Goal: Register for event/course

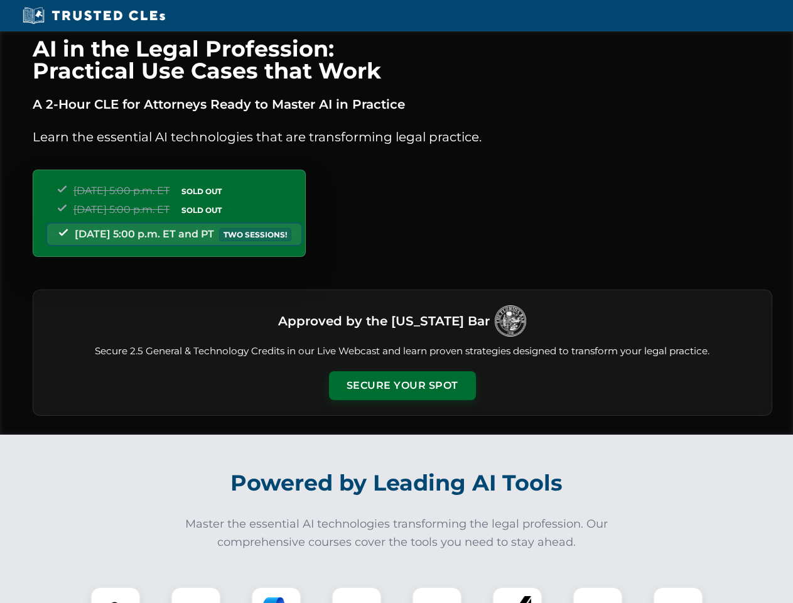
click at [402, 385] on button "Secure Your Spot" at bounding box center [402, 385] width 147 height 29
click at [116, 594] on img at bounding box center [115, 611] width 36 height 36
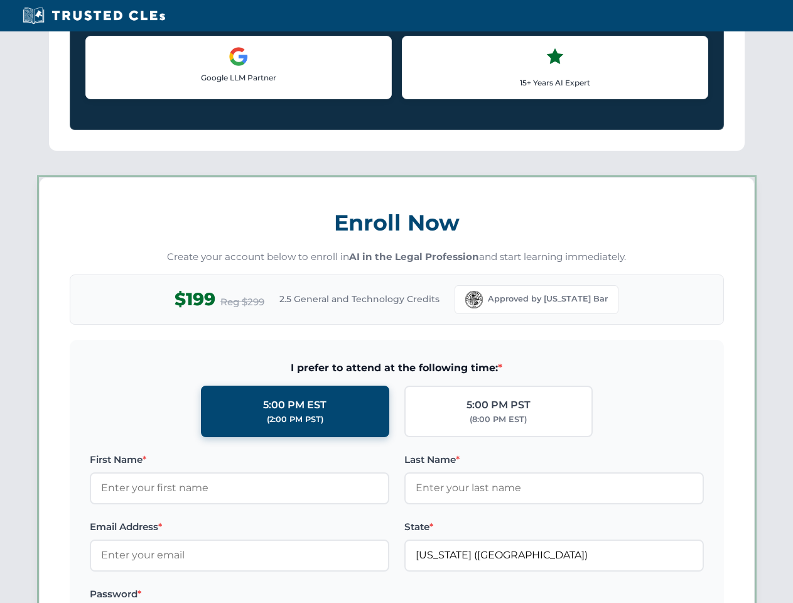
click at [276, 594] on label "Password *" at bounding box center [239, 593] width 299 height 15
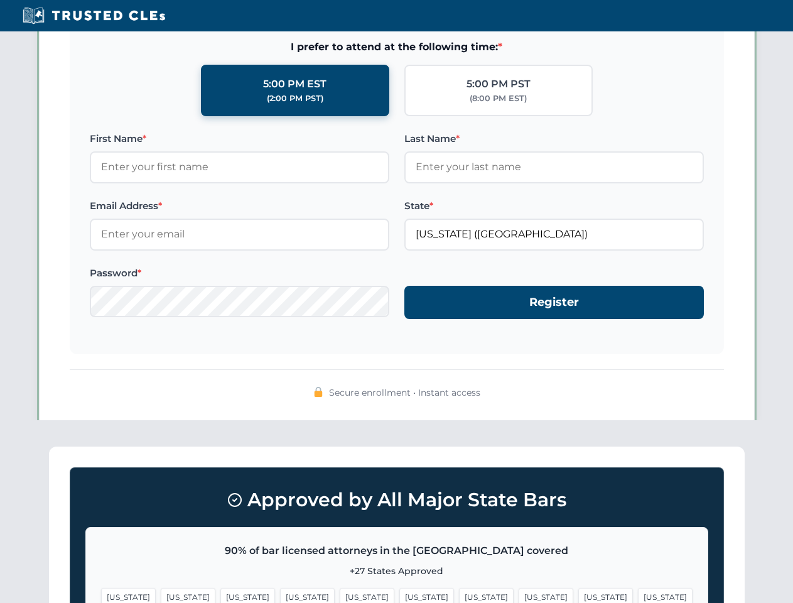
click at [578, 594] on span "[US_STATE]" at bounding box center [605, 597] width 55 height 18
